Goal: Information Seeking & Learning: Learn about a topic

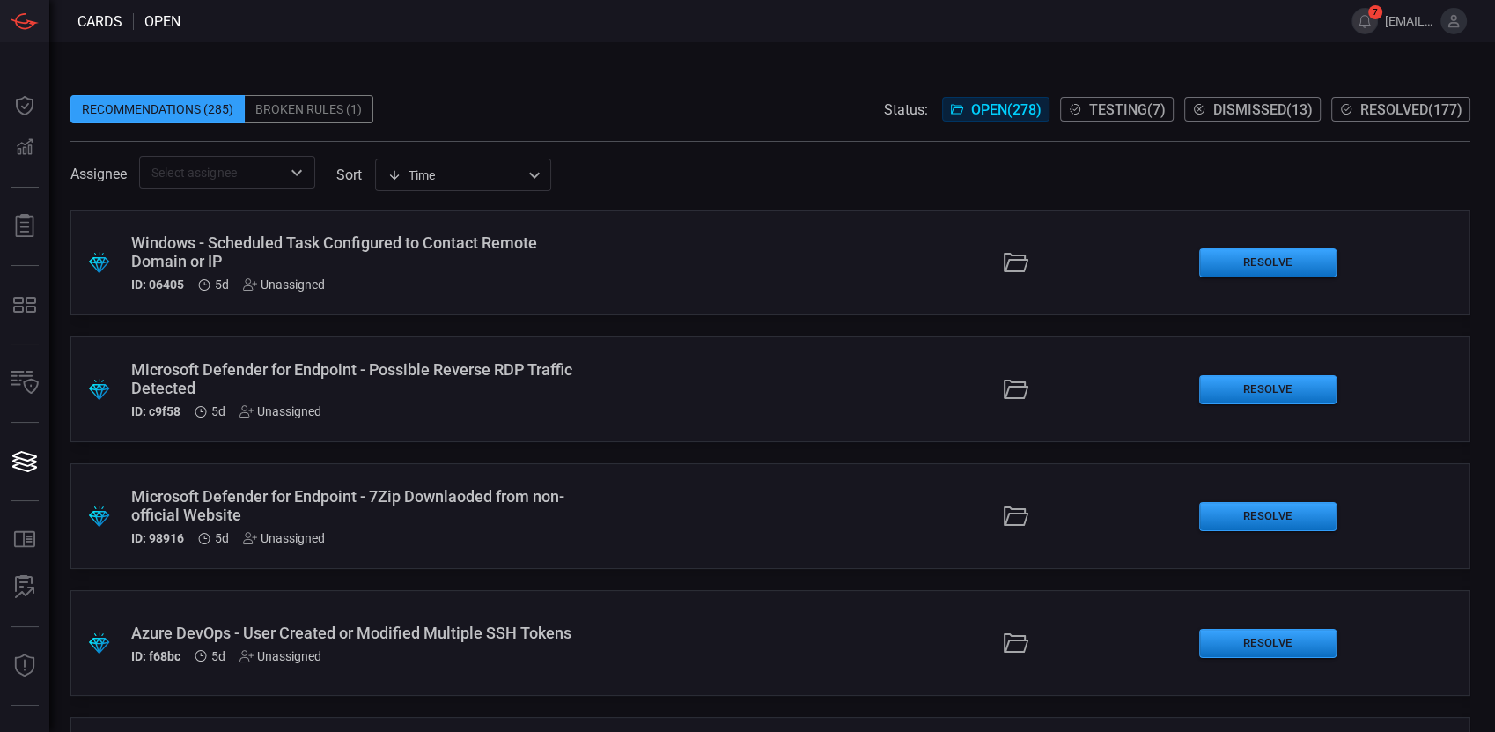
click at [1394, 99] on button "Resolved ( 177 )" at bounding box center [1400, 109] width 139 height 25
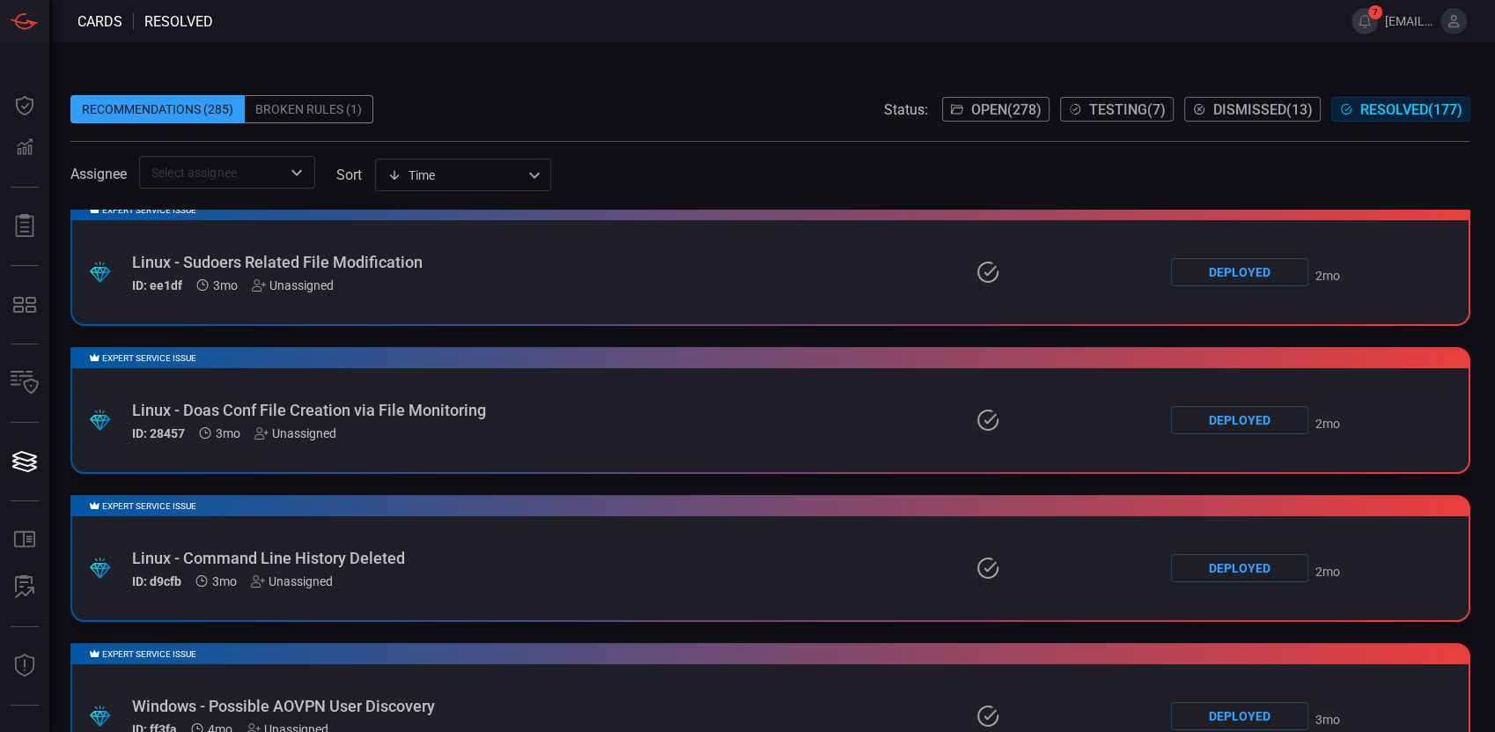
scroll to position [586, 0]
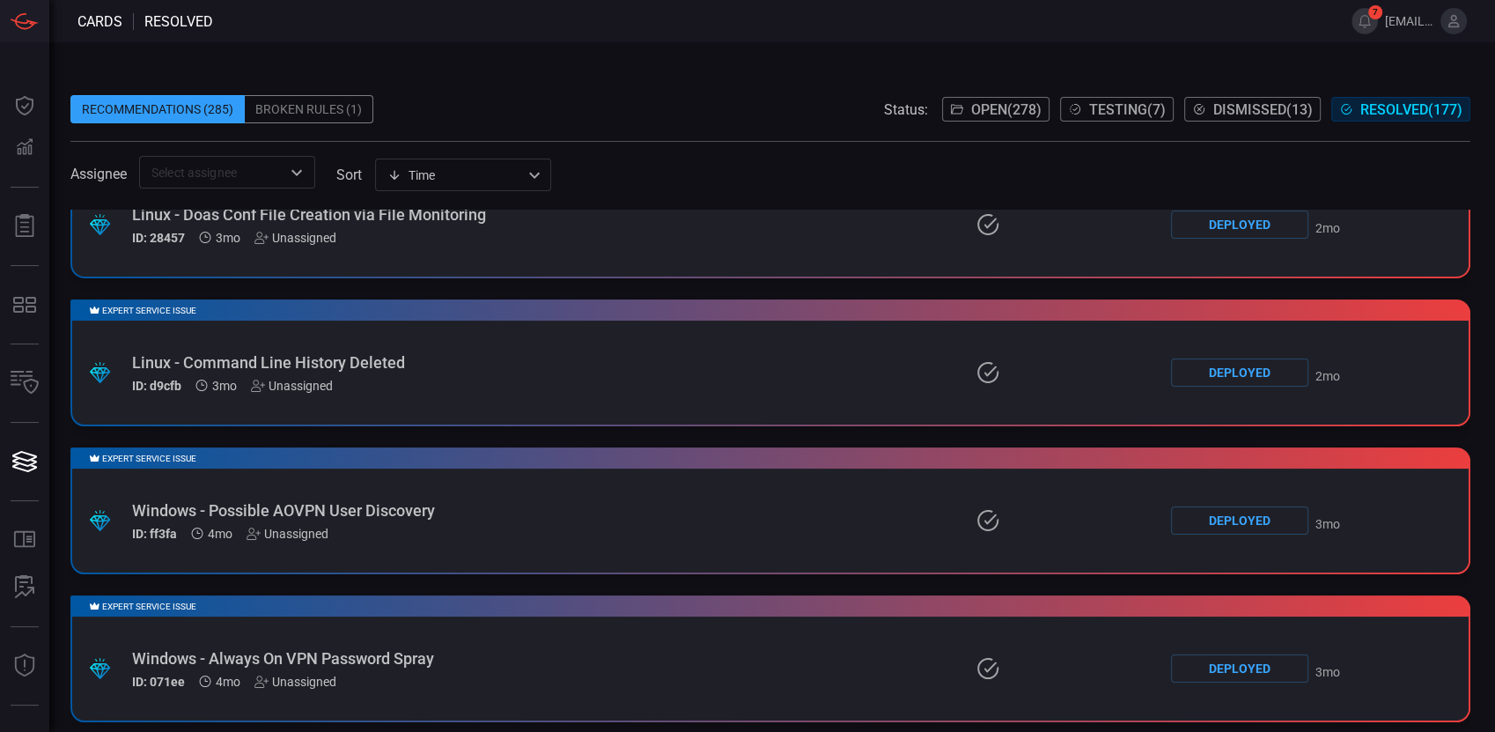
click at [394, 366] on div "Linux - Command Line History Deleted" at bounding box center [347, 362] width 430 height 18
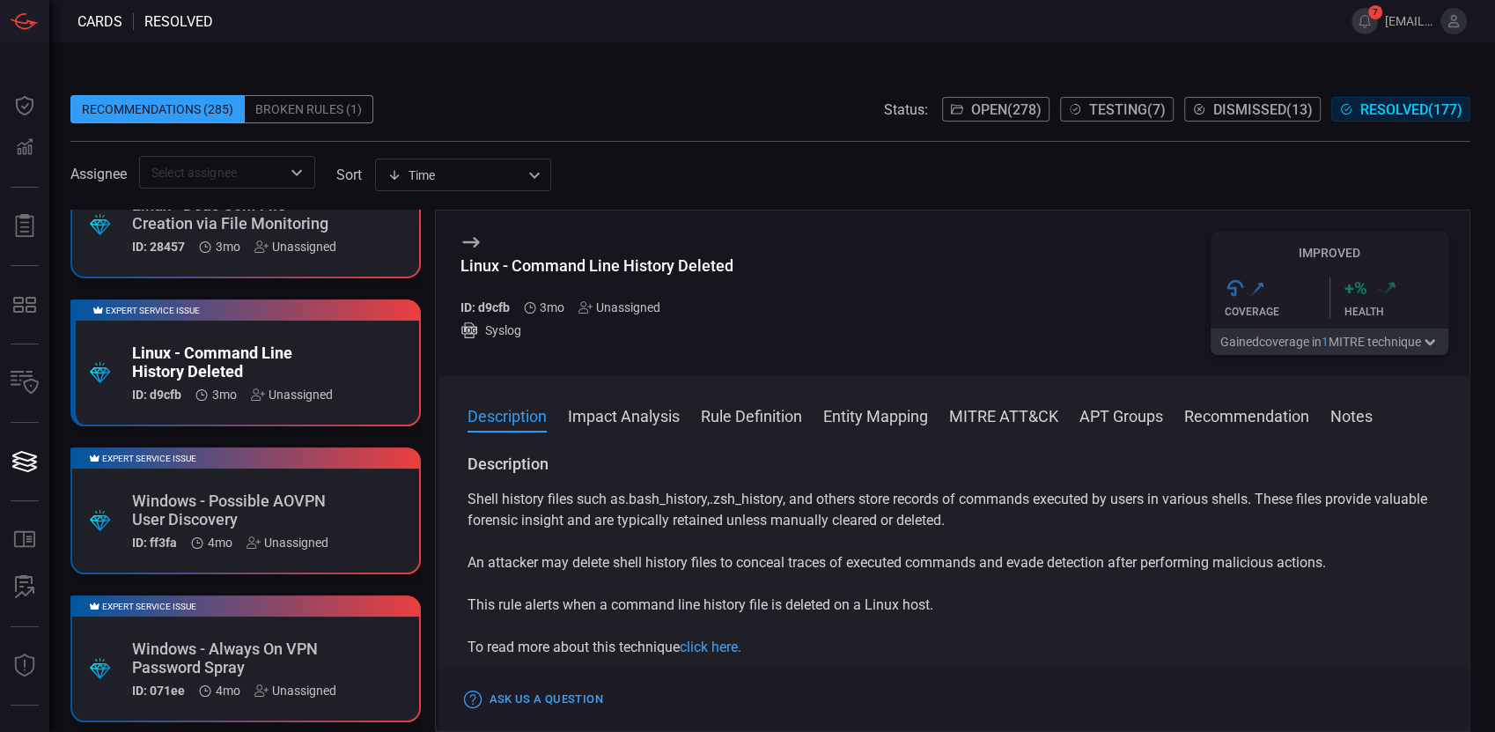
click at [666, 102] on div "Recommendations (285) Broken Rules (1) Status: Open ( 278 ) Testing ( 7 ) Dismi…" at bounding box center [770, 109] width 1400 height 28
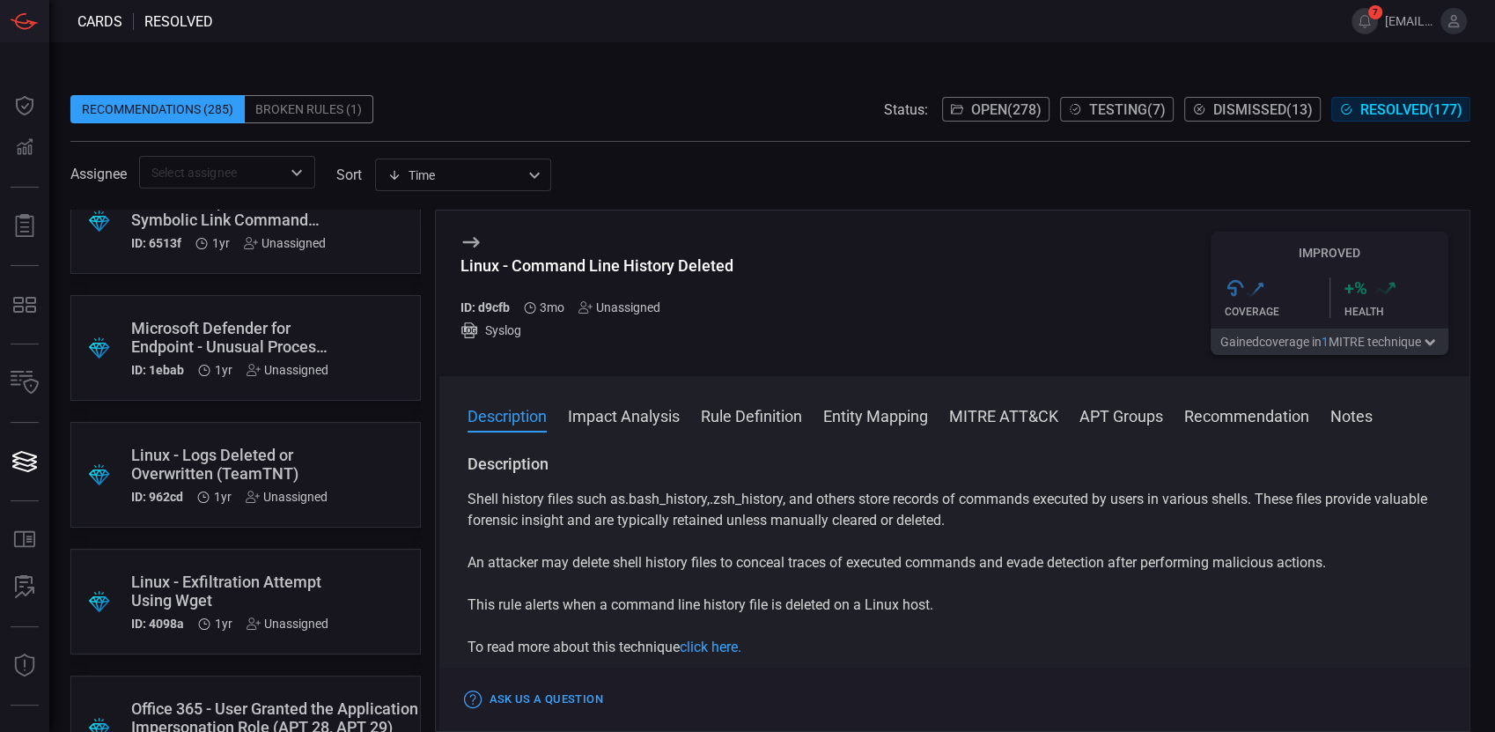
click at [267, 469] on div "Linux - Logs Deleted or Overwritten (TeamTNT)" at bounding box center [229, 463] width 196 height 37
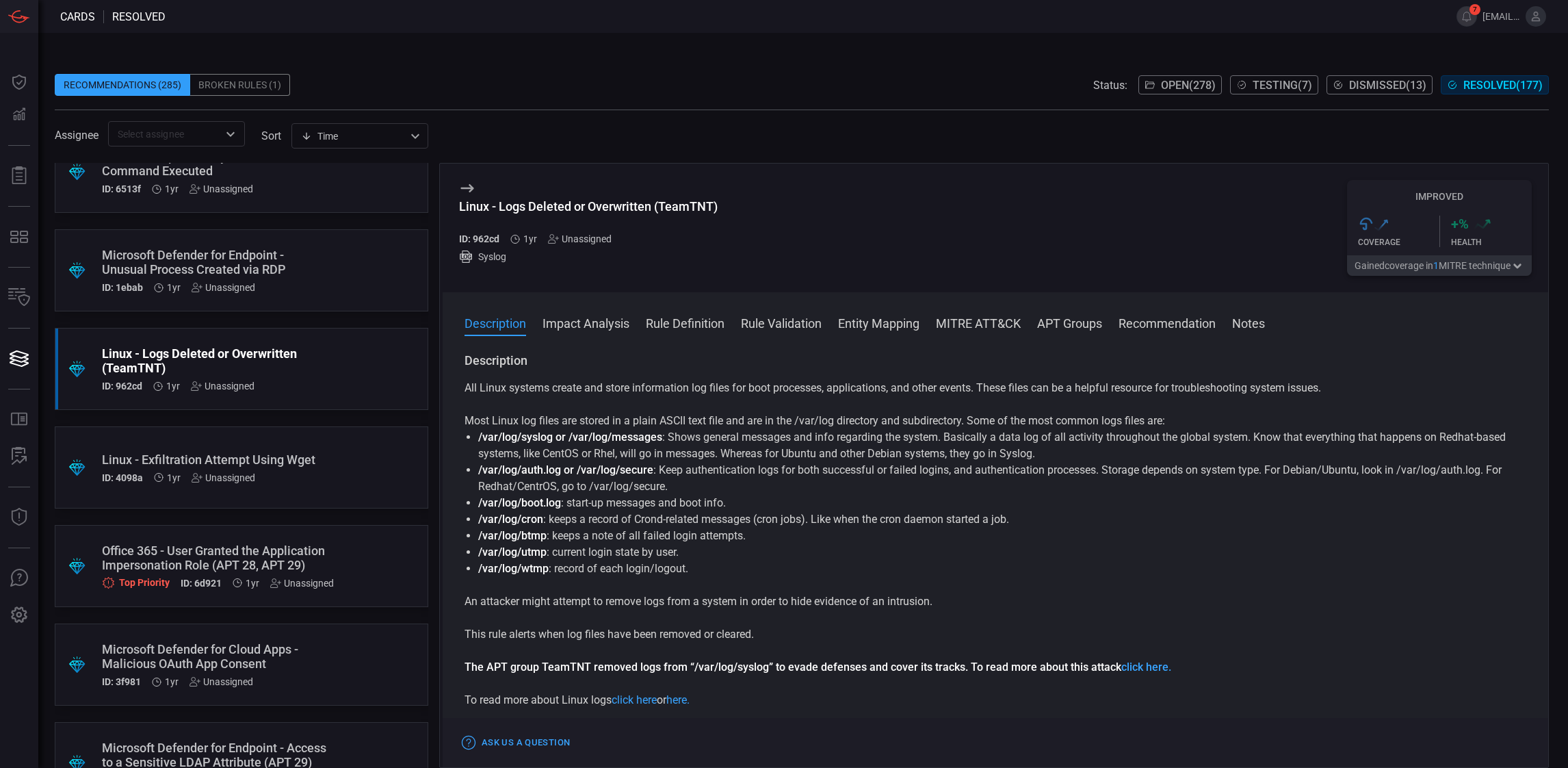
scroll to position [9213, 0]
click at [568, 316] on button "Impact Analysis" at bounding box center [586, 322] width 87 height 16
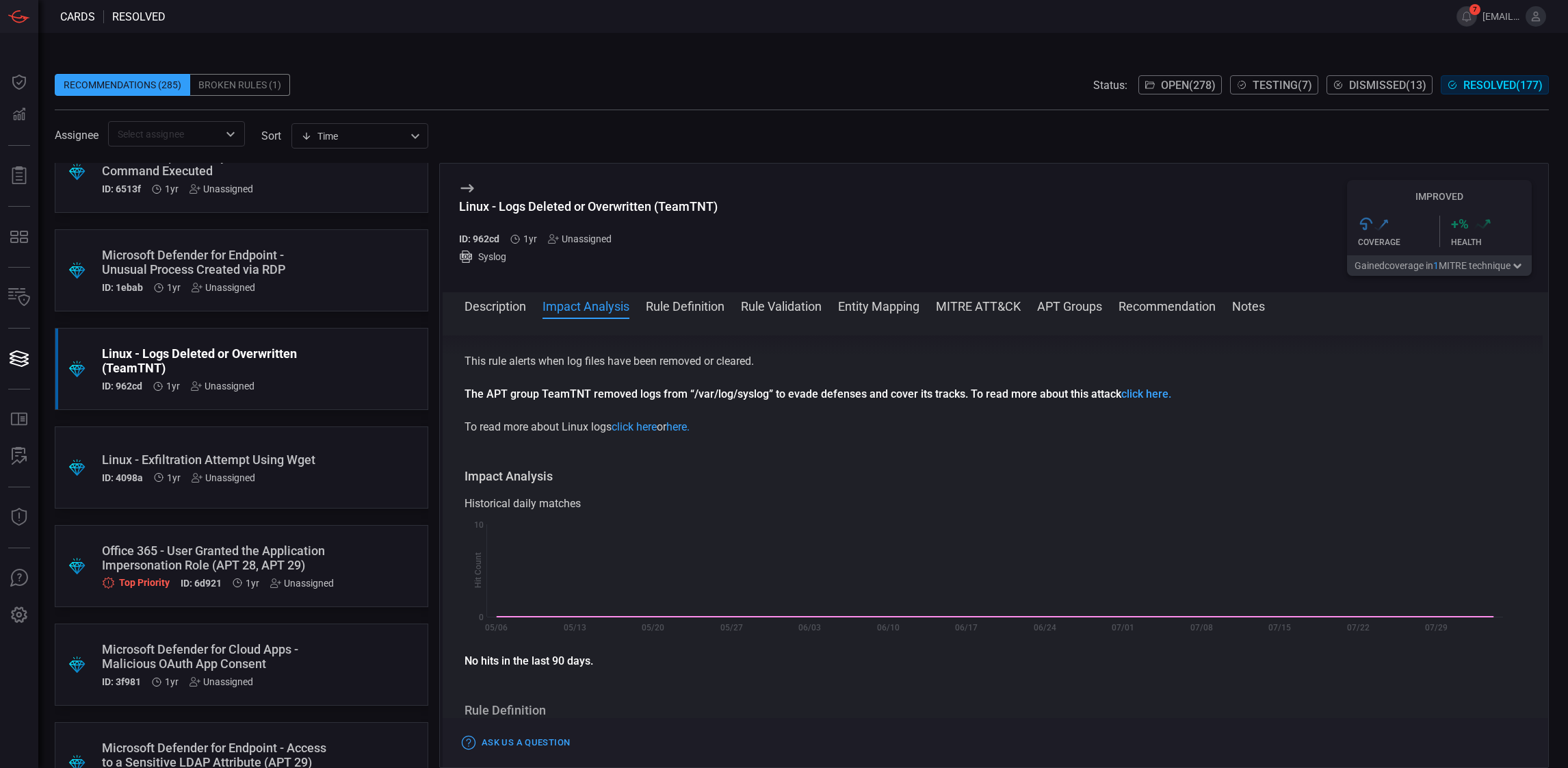
scroll to position [375, 0]
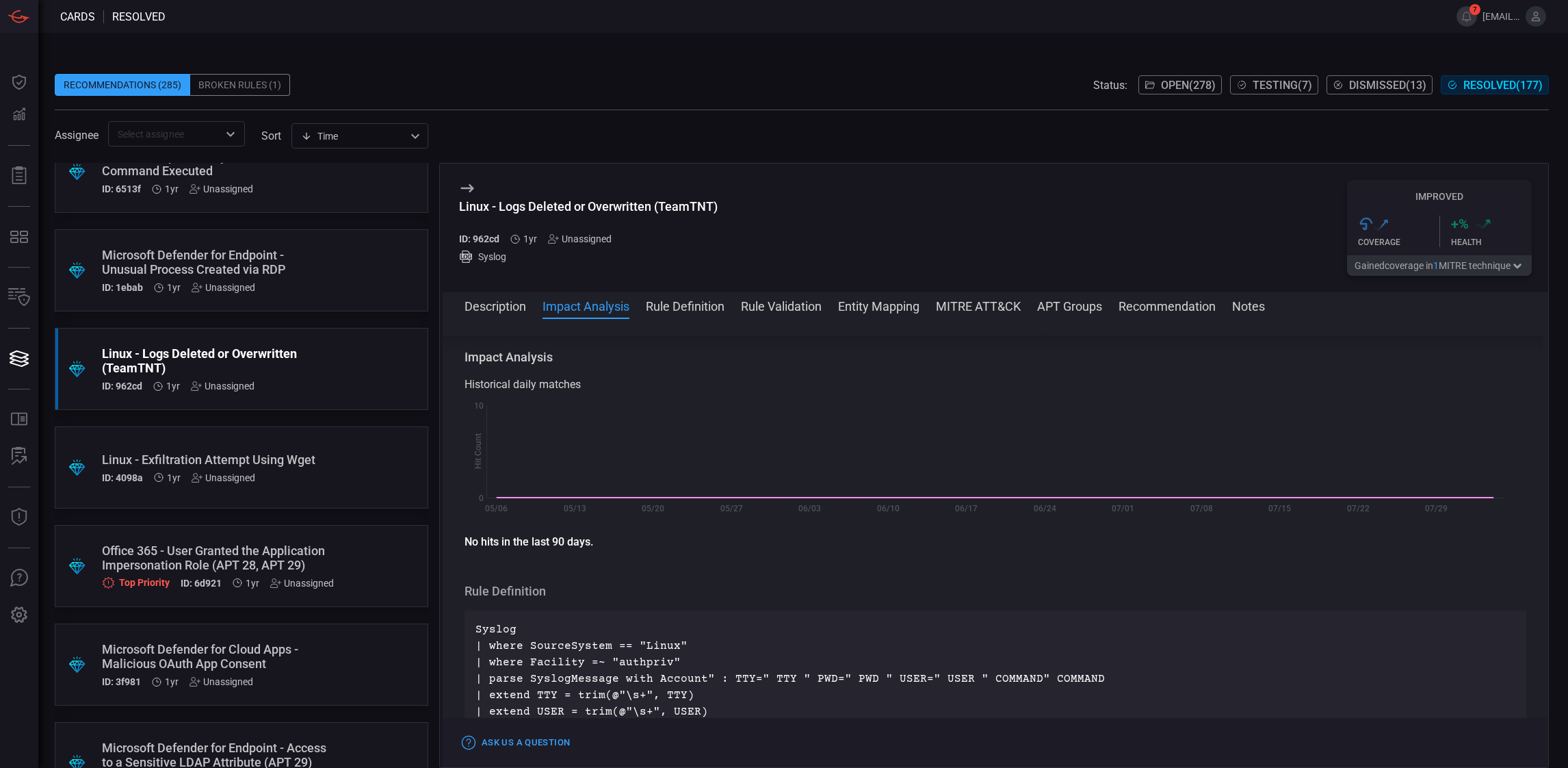
click at [688, 308] on button "Rule Definition" at bounding box center [685, 305] width 78 height 16
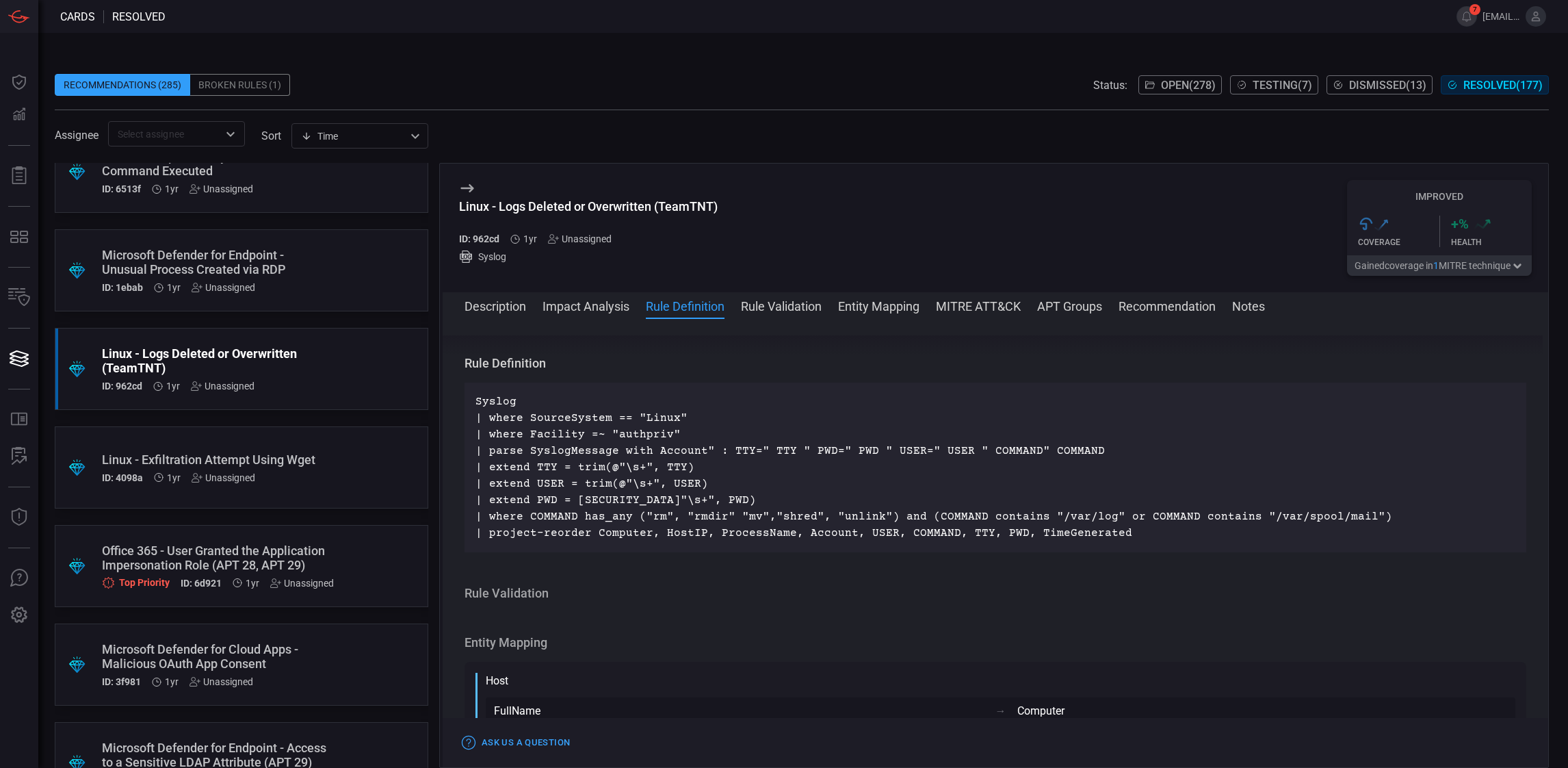
scroll to position [609, 0]
click at [773, 300] on button "Rule Validation" at bounding box center [781, 305] width 81 height 16
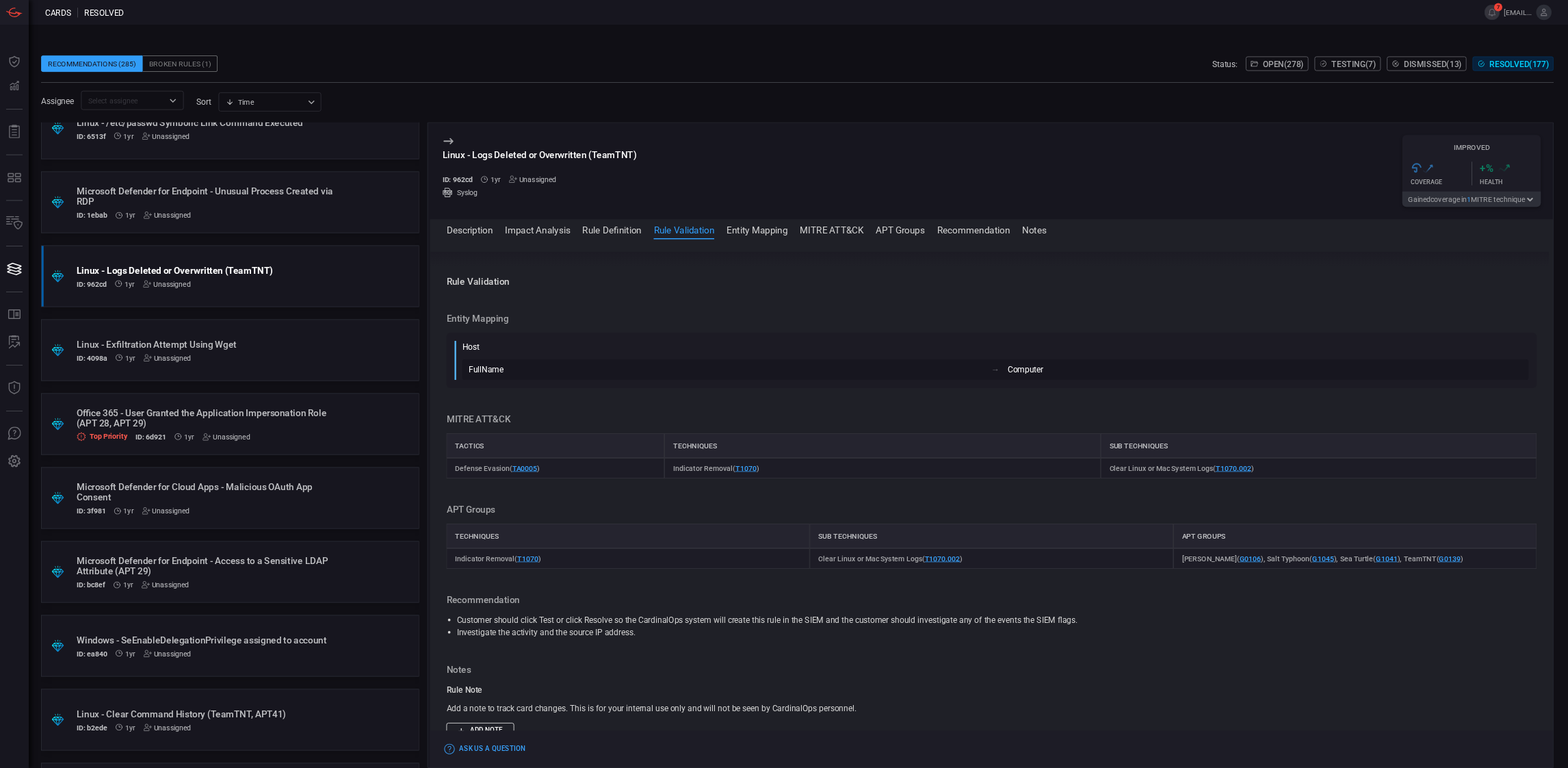
scroll to position [805, 0]
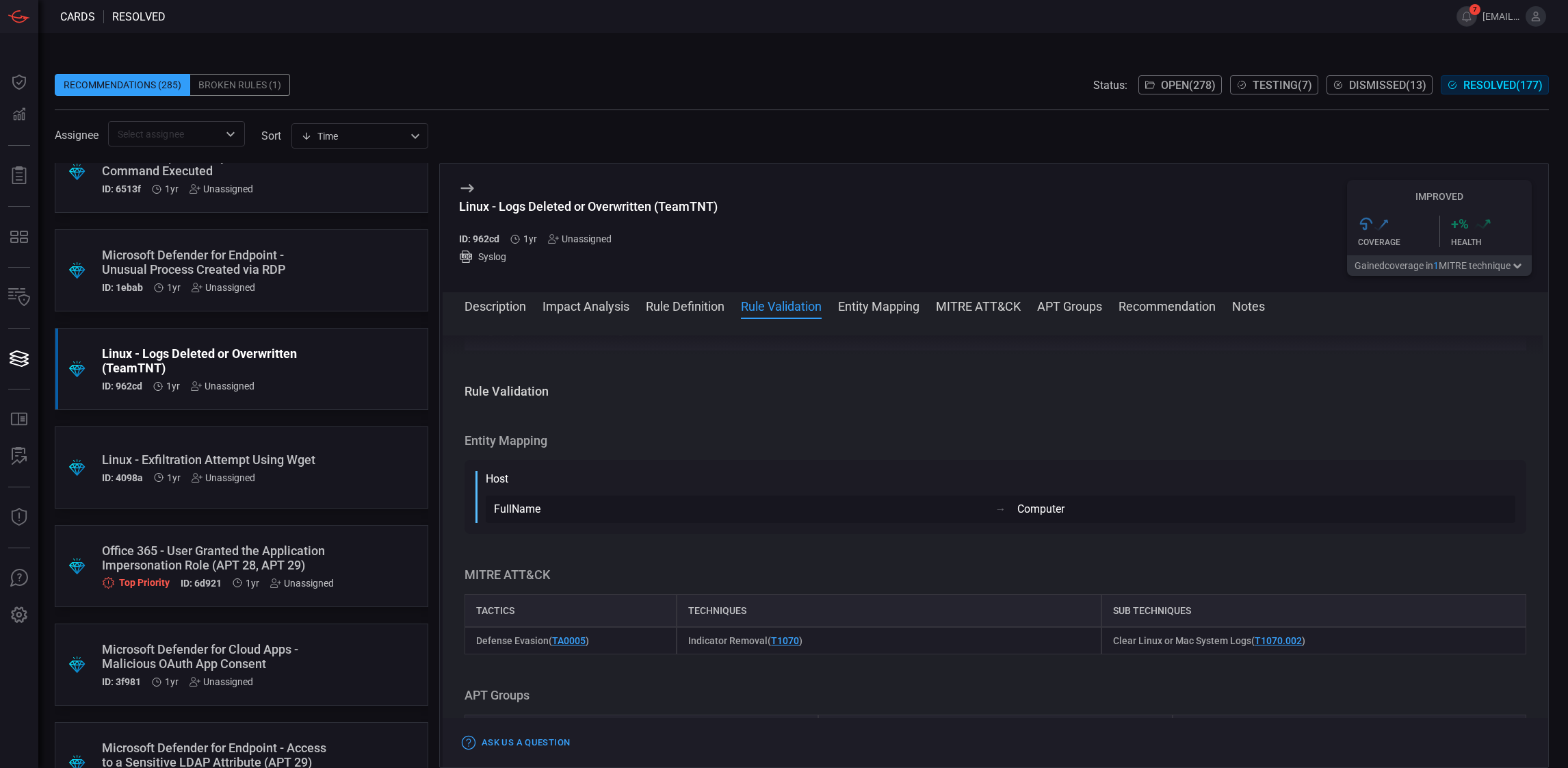
click at [987, 305] on button "MITRE ATT&CK" at bounding box center [977, 305] width 85 height 16
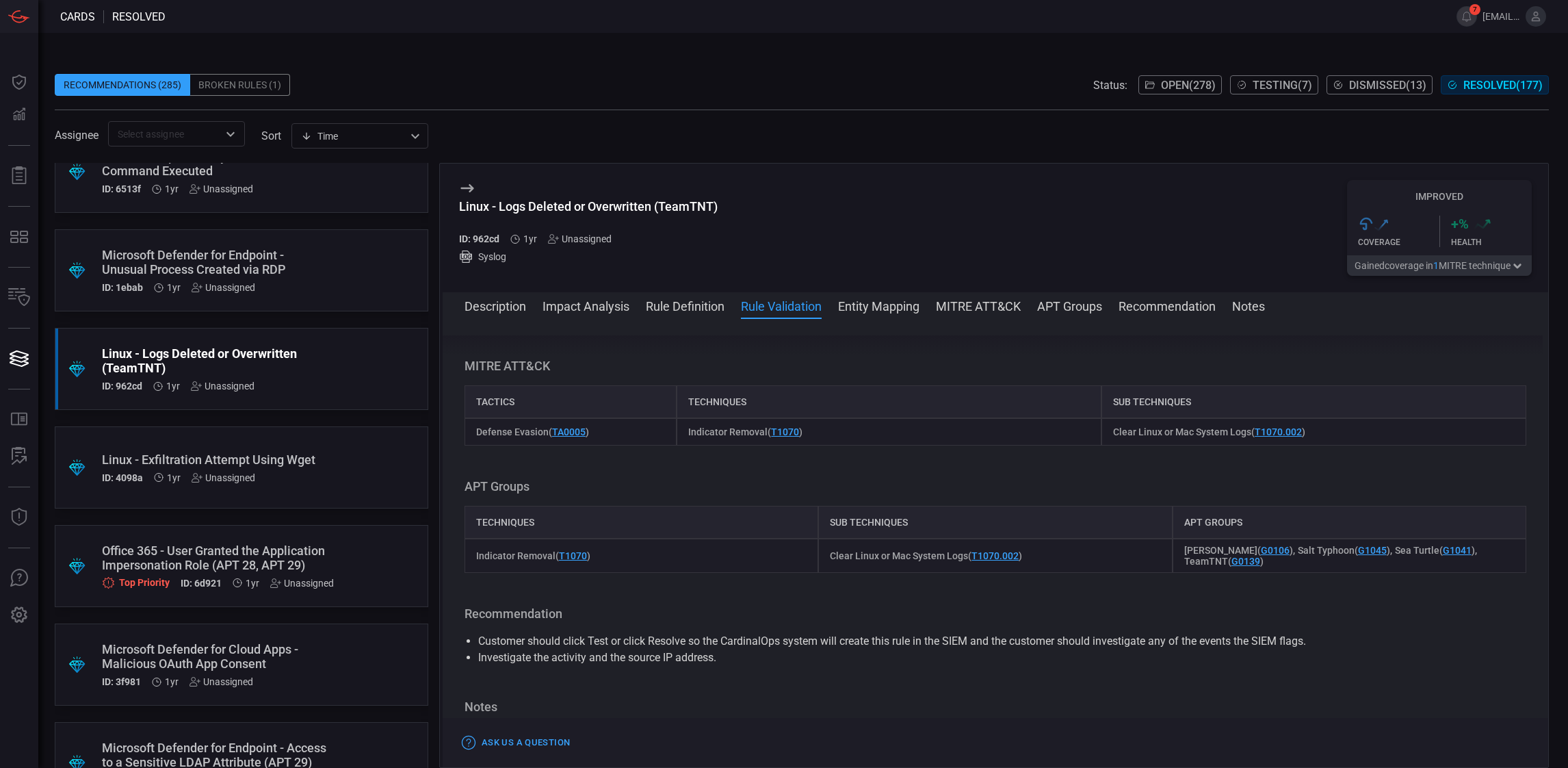
scroll to position [1021, 0]
